Goal: Task Accomplishment & Management: Use online tool/utility

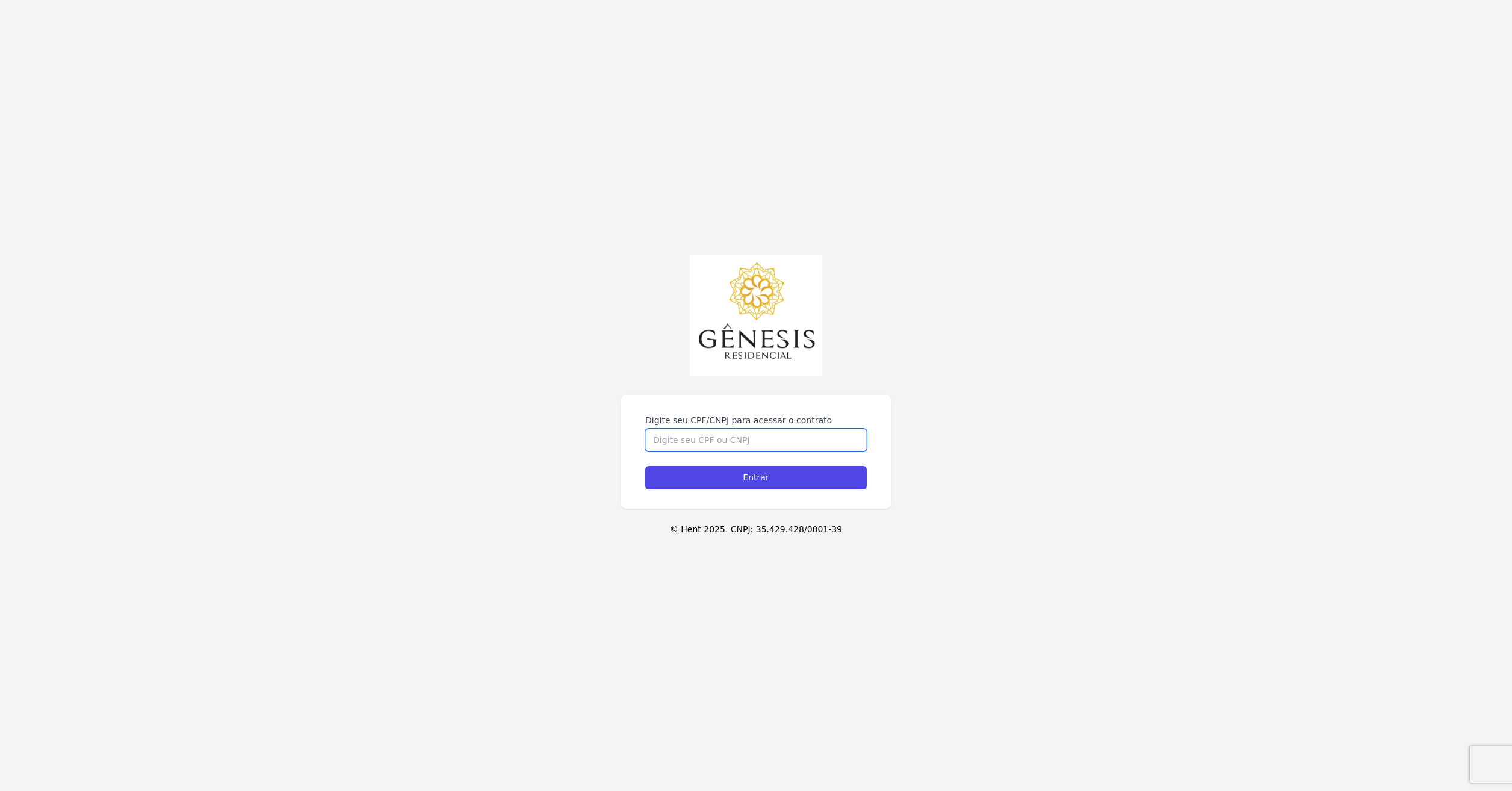
click at [791, 434] on input "Digite seu CPF/CNPJ para acessar o contrato" at bounding box center [756, 440] width 222 height 23
type input "30515382809"
click at [744, 486] on input "Entrar" at bounding box center [756, 478] width 222 height 23
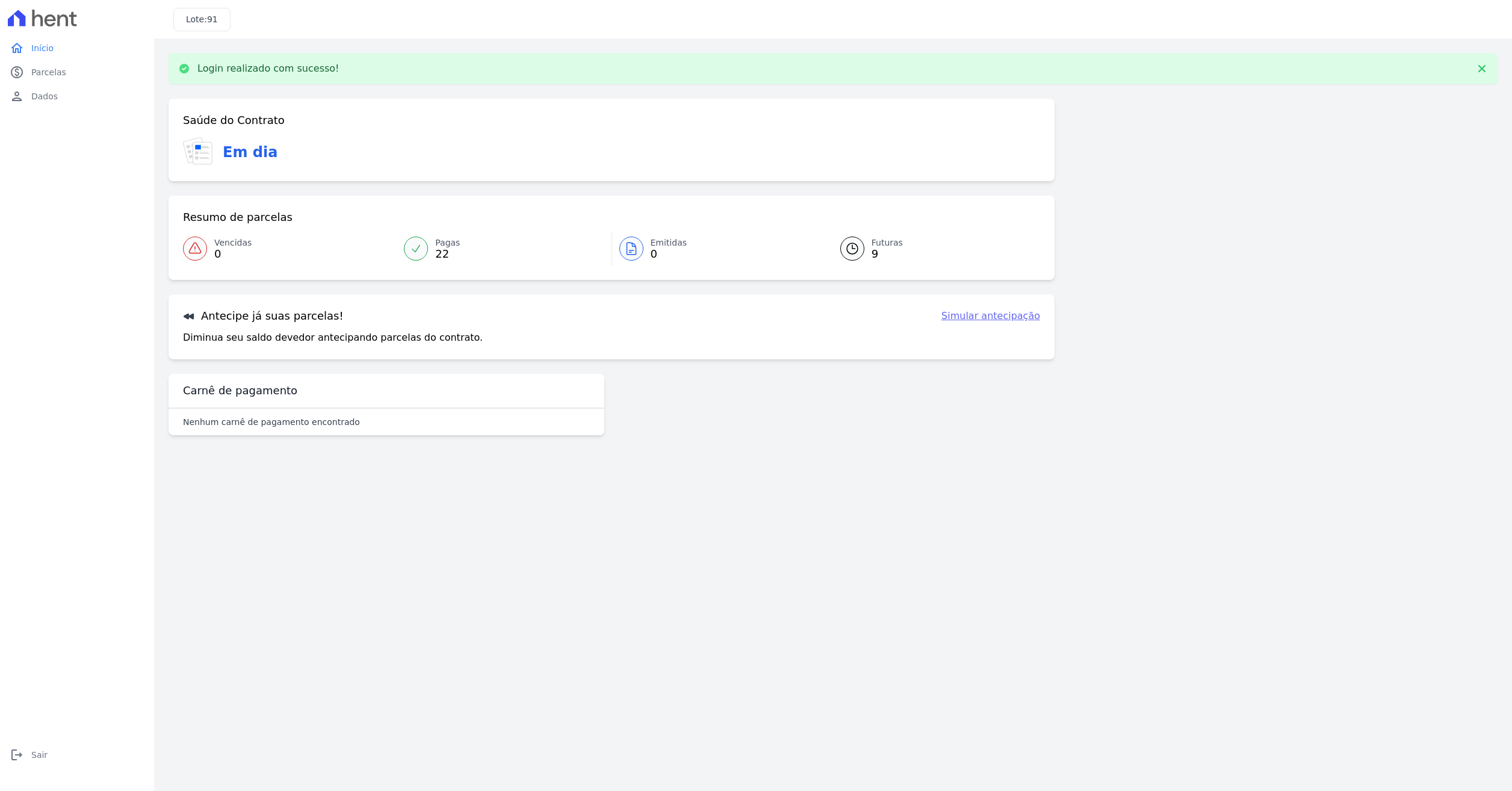
click at [998, 315] on link "Simular antecipação" at bounding box center [991, 316] width 99 height 14
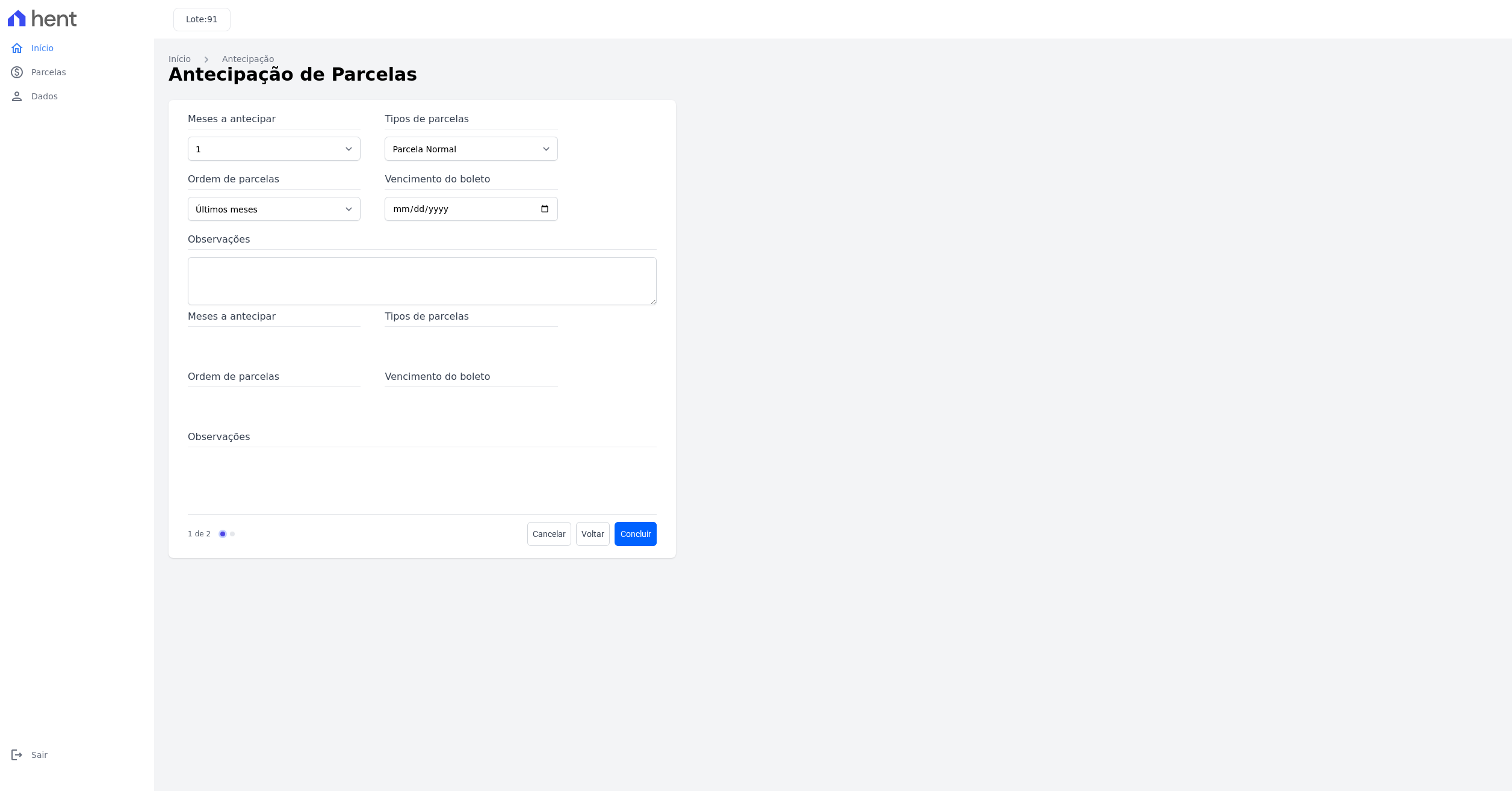
click at [400, 357] on div "Meses a antecipar Tipos de parcelas Ordem de parcelas Vencimento do boleto Obse…" at bounding box center [422, 408] width 469 height 198
click at [405, 345] on div "Tipos de parcelas" at bounding box center [470, 333] width 172 height 48
click at [328, 152] on select "1 2 3 4 5 6 7 8 9 10 11 12 13 14 15 16 17 18 19 20 21 22 23 24 25 26 27 28" at bounding box center [274, 148] width 172 height 24
click at [479, 135] on div "Tipos de parcelas Parcela Normal Outros Financiamento CEF Intercalada" at bounding box center [470, 136] width 172 height 48
click at [23, 73] on icon "paid" at bounding box center [16, 72] width 14 height 14
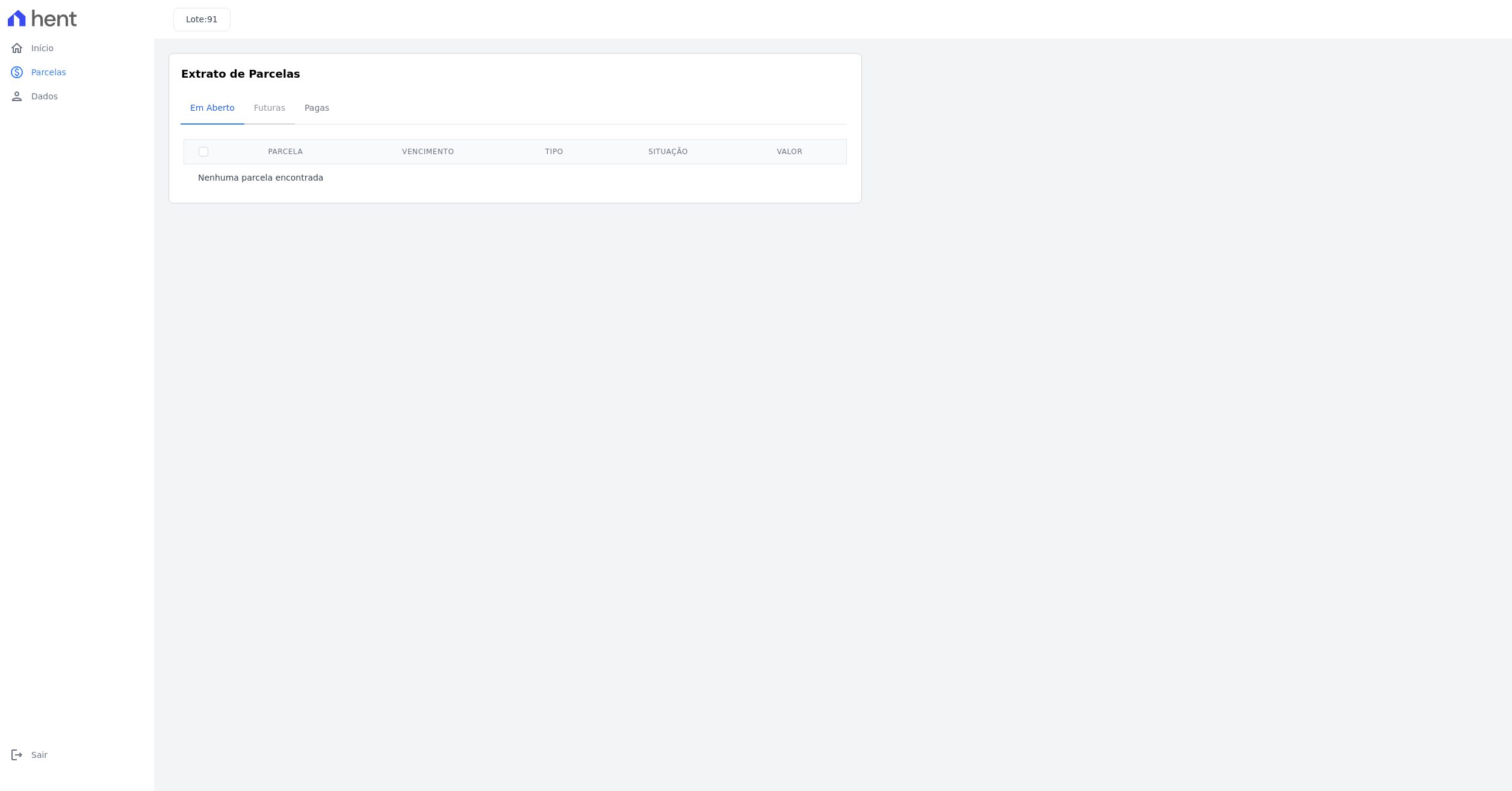
click at [266, 112] on span "Futuras" at bounding box center [270, 107] width 46 height 24
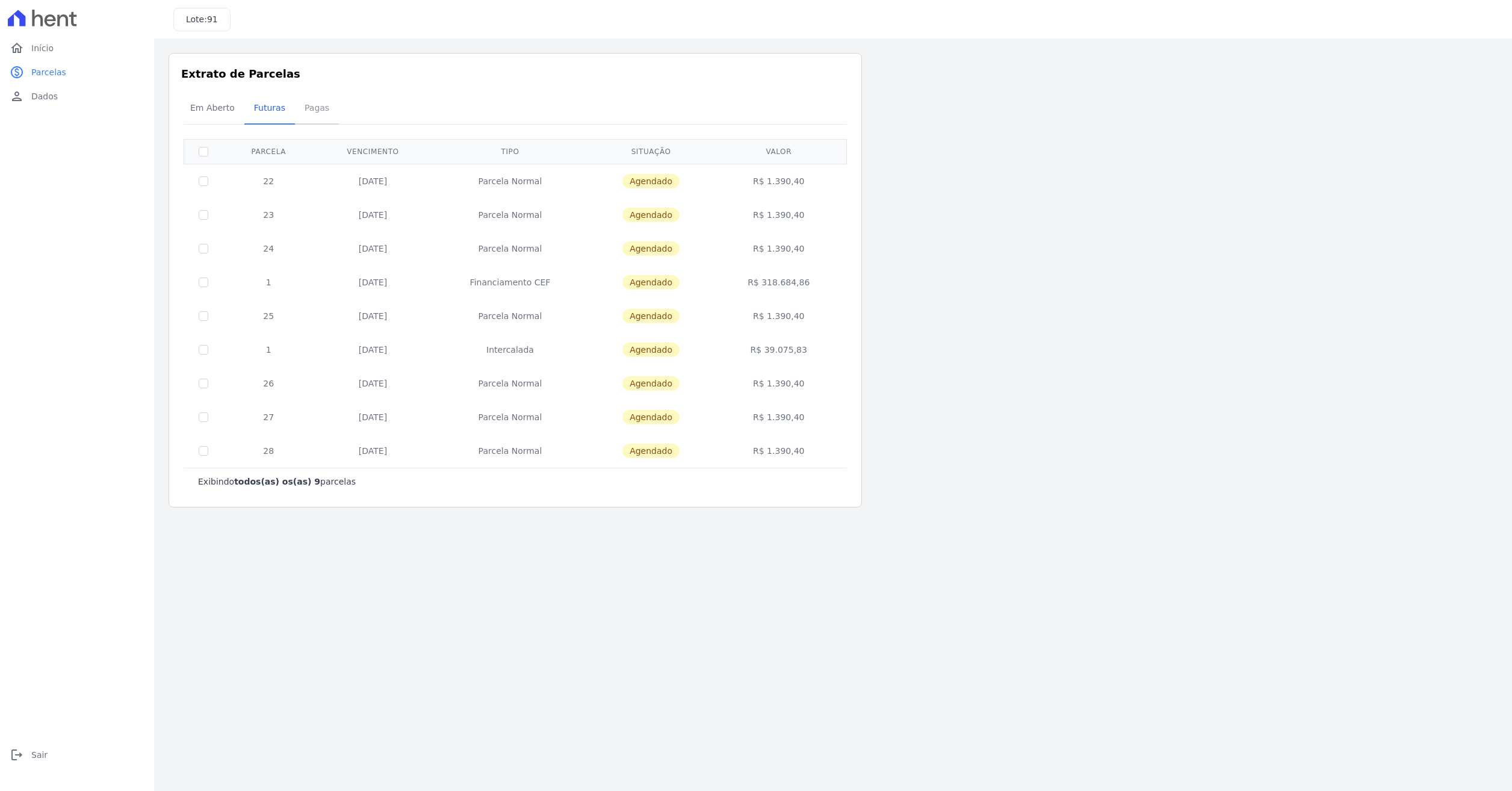
click at [300, 102] on span "Pagas" at bounding box center [317, 107] width 39 height 24
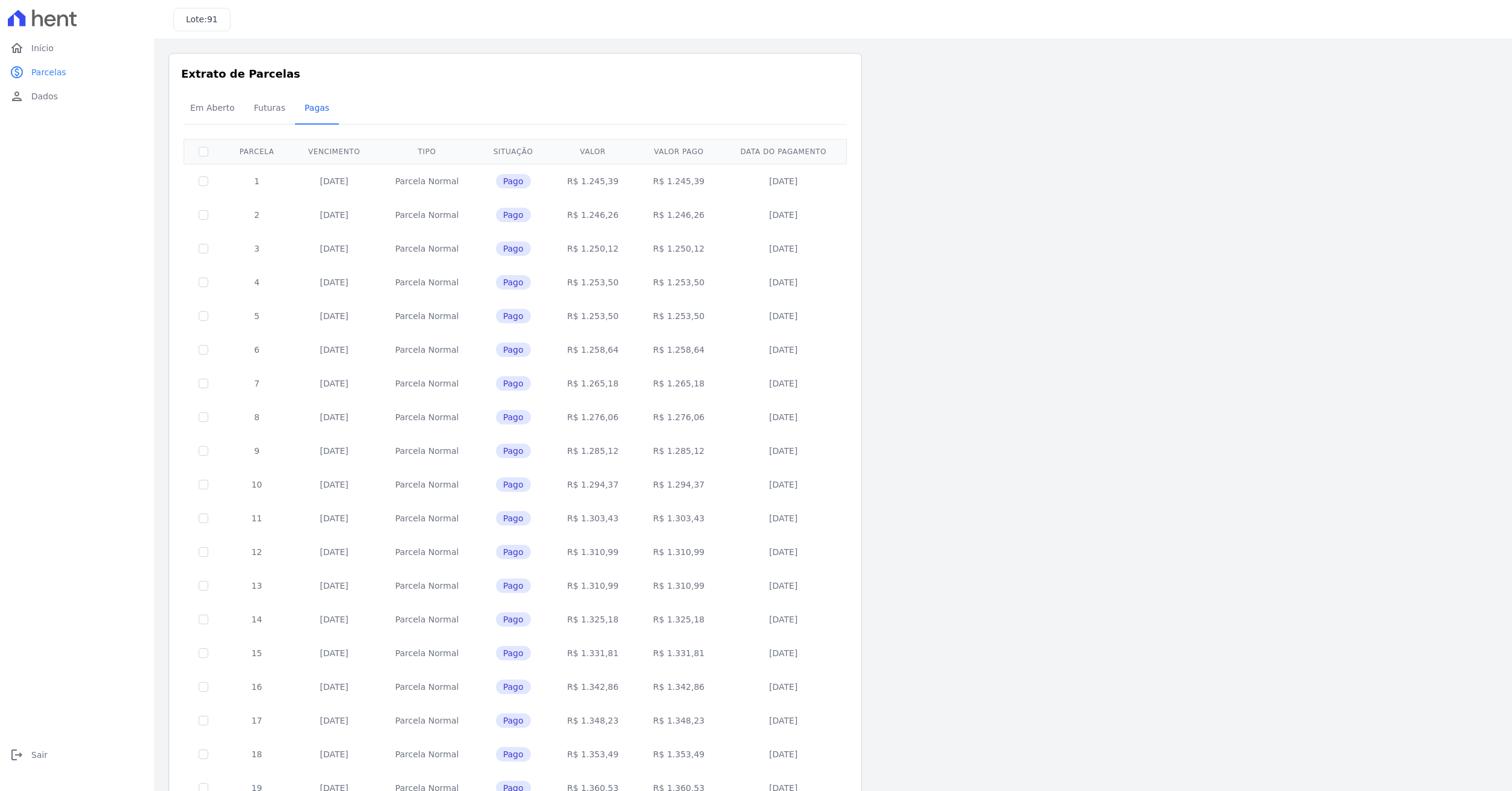
scroll to position [116, 0]
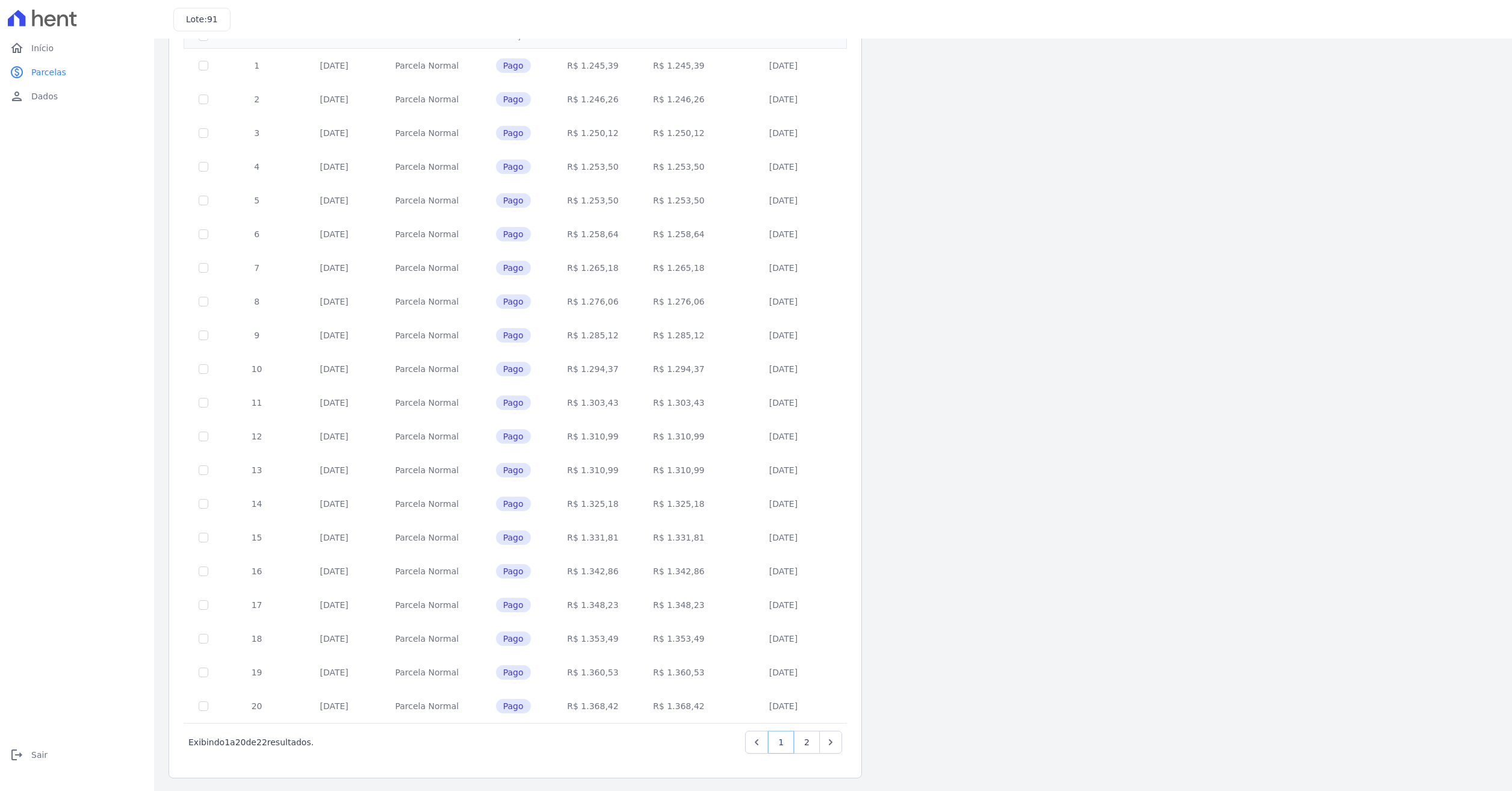
click at [777, 740] on link "1" at bounding box center [781, 743] width 26 height 23
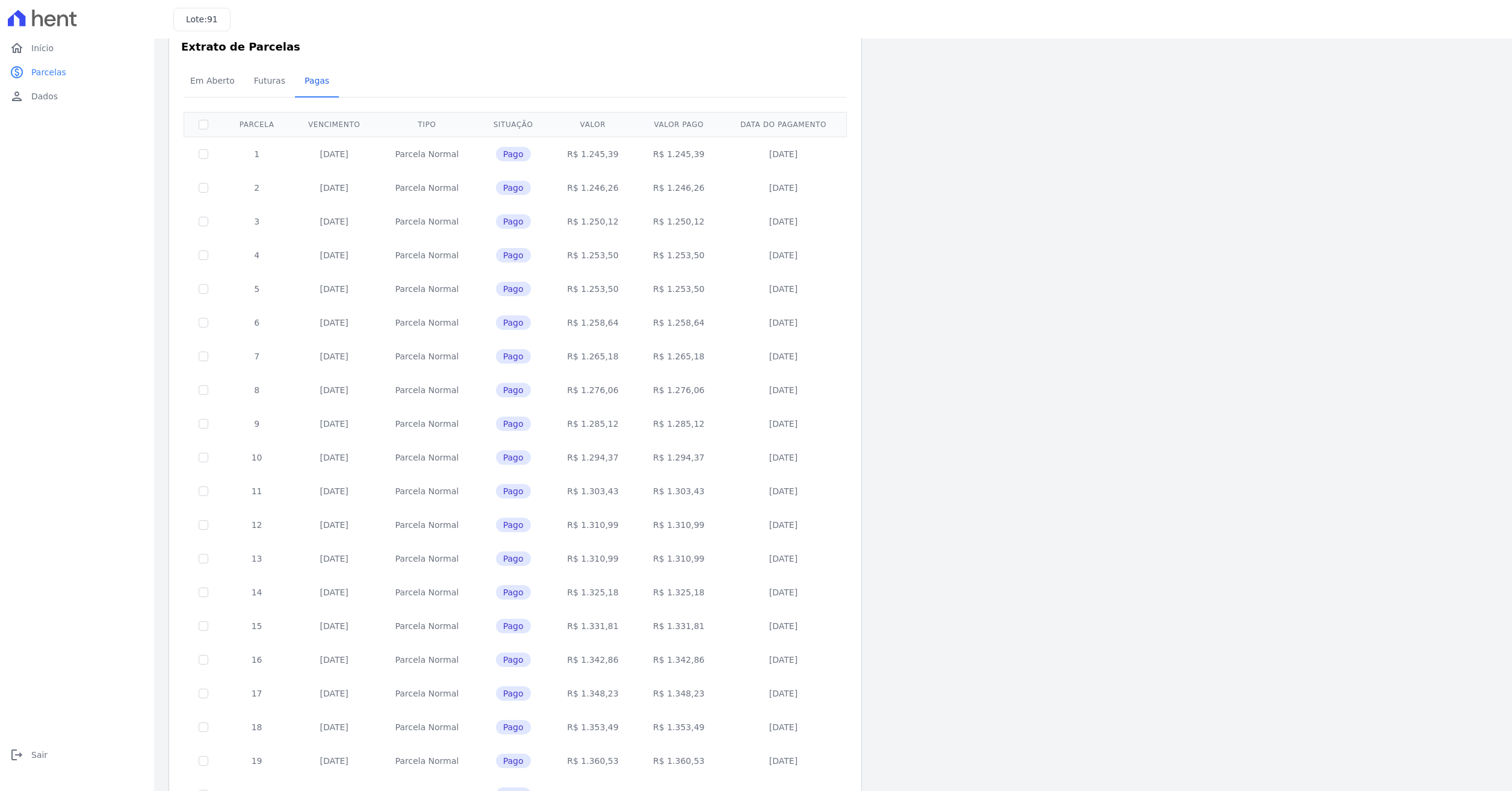
scroll to position [0, 0]
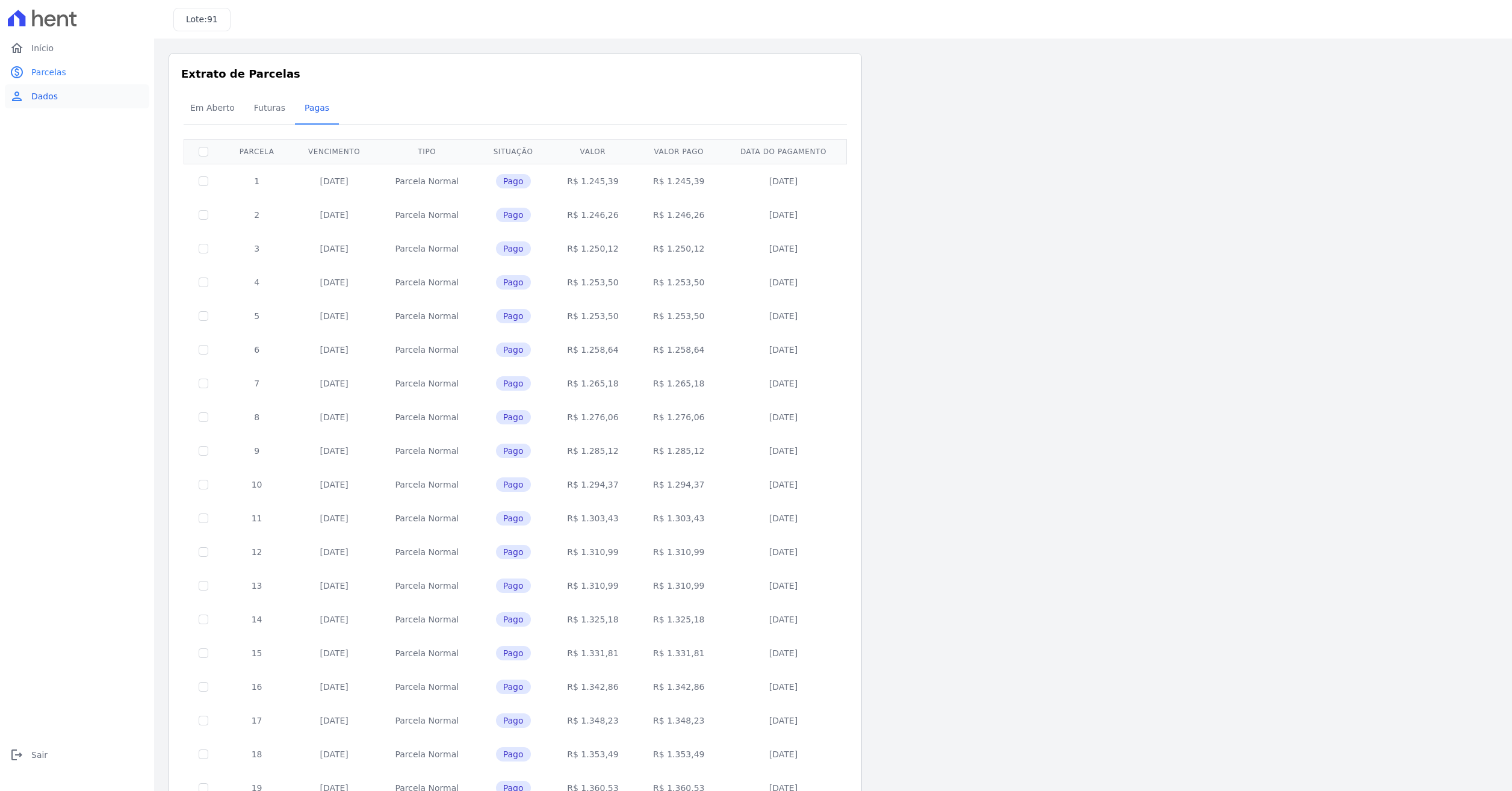
click at [51, 95] on span "Dados" at bounding box center [45, 96] width 27 height 13
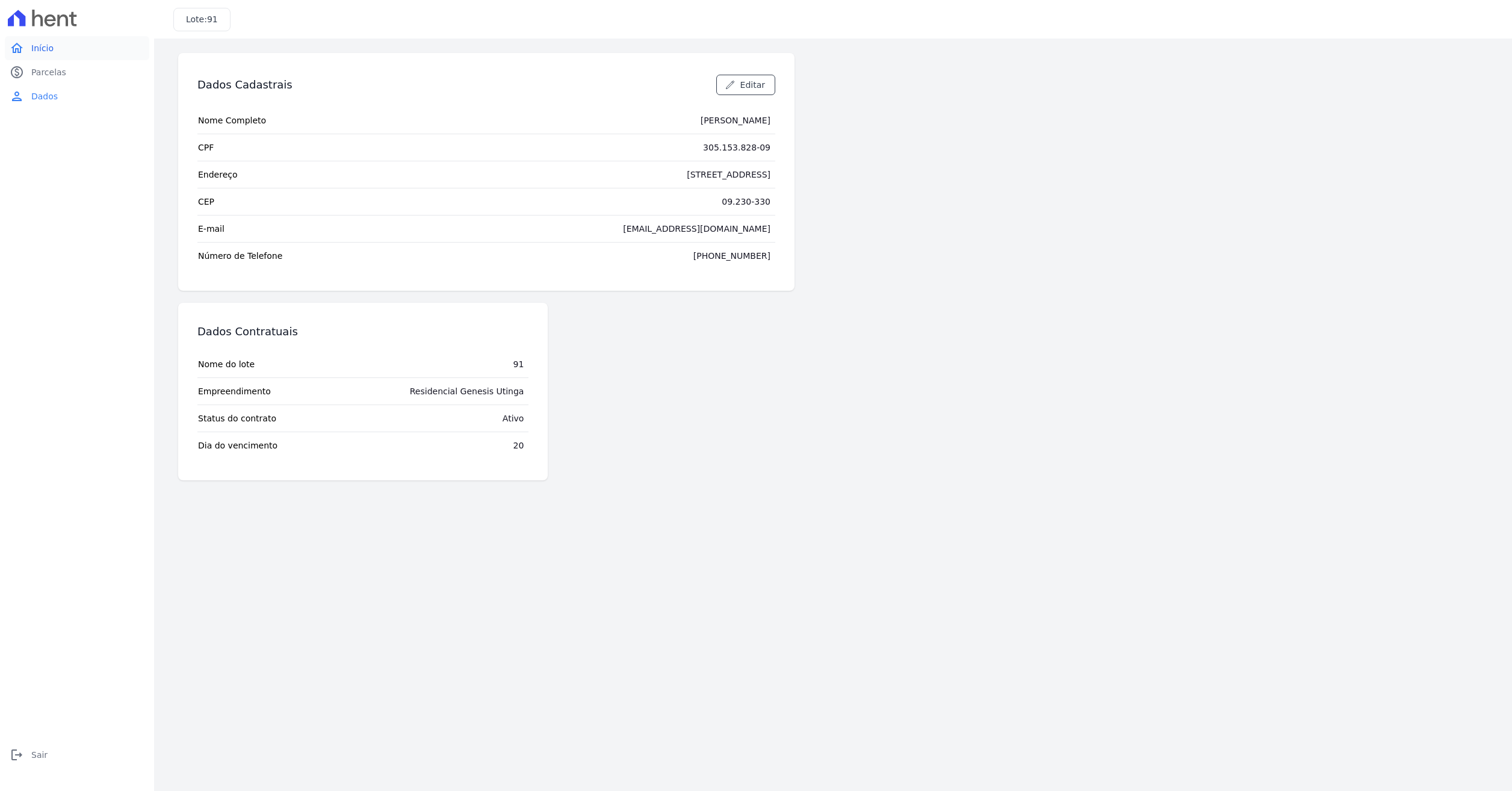
click at [52, 54] on link "home Início" at bounding box center [77, 48] width 144 height 24
